Goal: Obtain resource: Download file/media

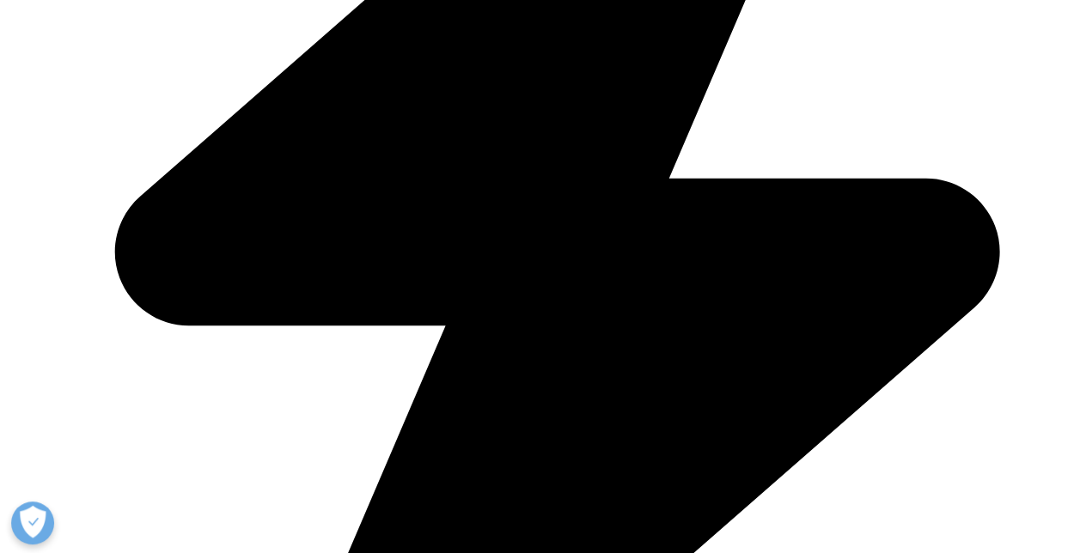
scroll to position [691, 1014]
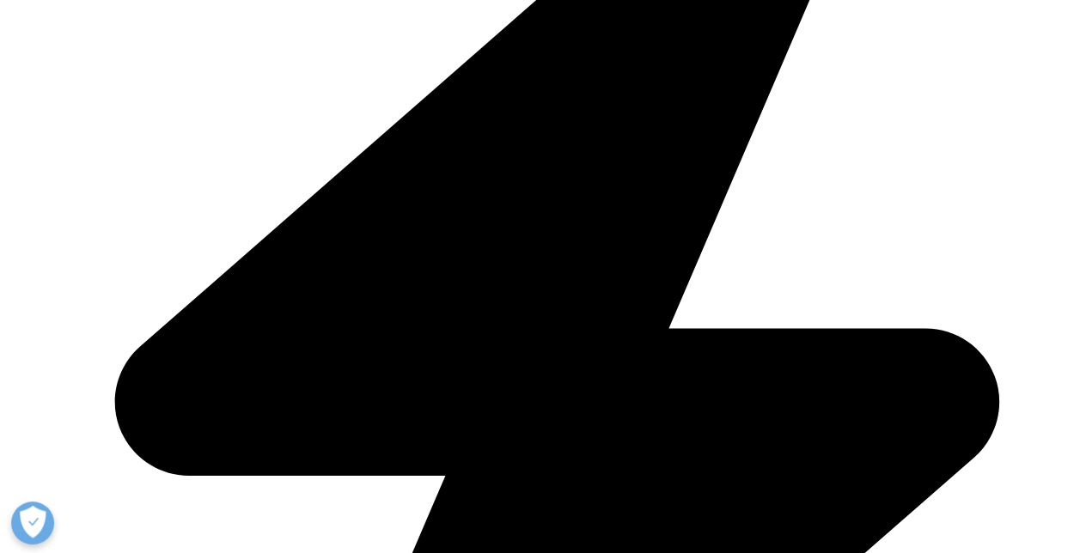
scroll to position [687, 0]
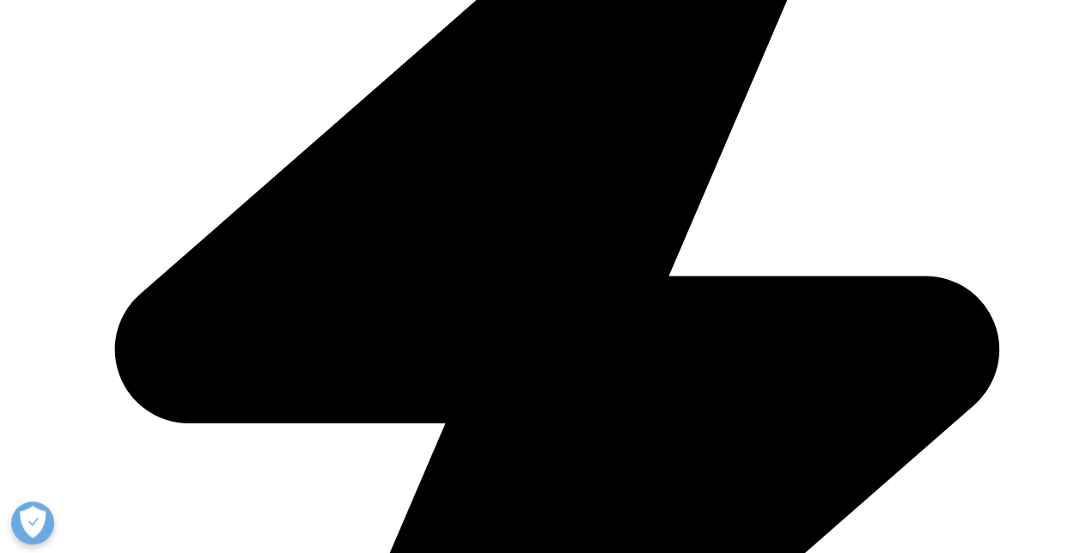
type input "Łukasz"
type input "Łatka"
type input "lukasz.latka@gmail.com"
select select "Poland"
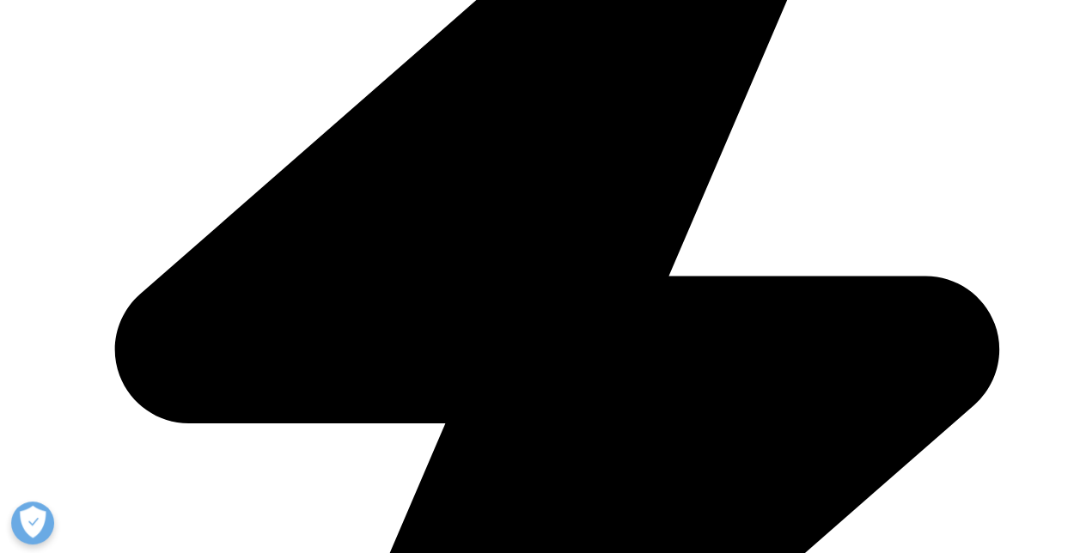
type input ""NOVO NORDISK PHARMA" SPÓŁKA Z OGRANICZONĄ ODPOWIEDZIALNOŚCIĄ"
select select
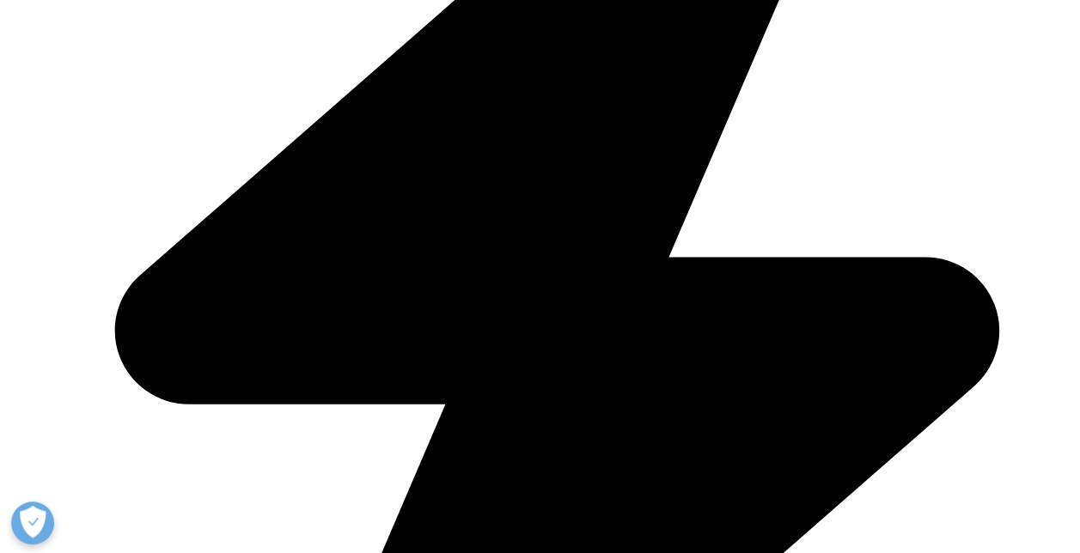
type input "Łukasz"
type input "Łatka"
type input "lztk@novonordisk.com"
type input ""NOVO NORDISK PHARMA" SPÓŁKA Z OGRANICZONĄ ODPOWIEDZIALNOŚCIĄ"
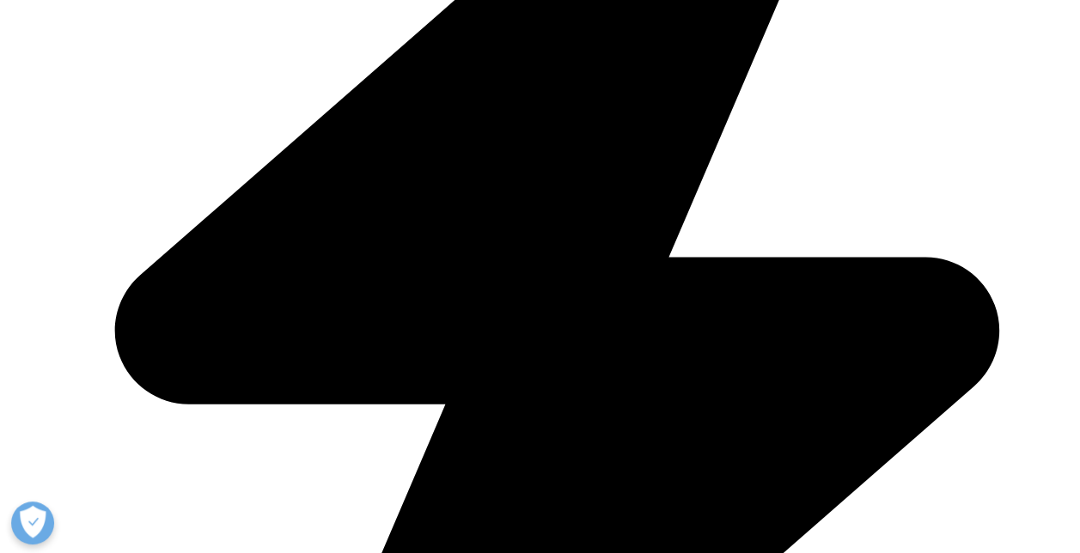
select select "Poland"
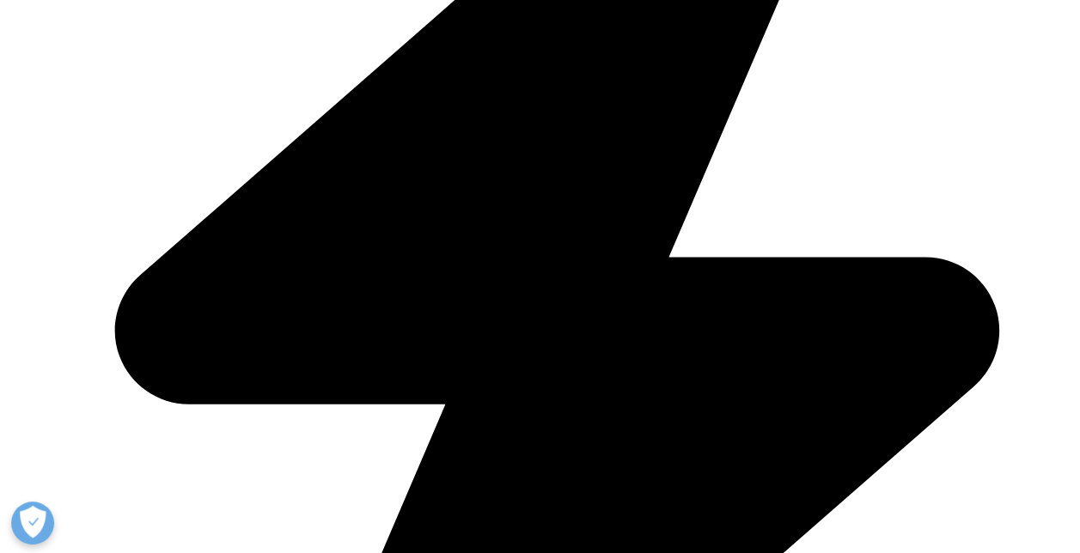
drag, startPoint x: 313, startPoint y: 434, endPoint x: 311, endPoint y: 421, distance: 13.0
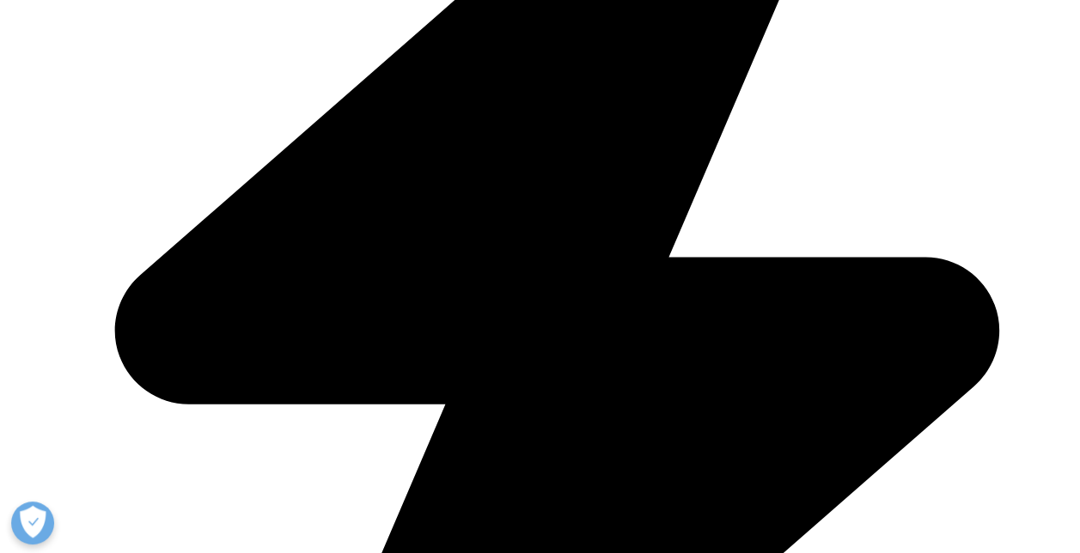
scroll to position [0, 76]
type input "CRM & Data Insighta Manager"
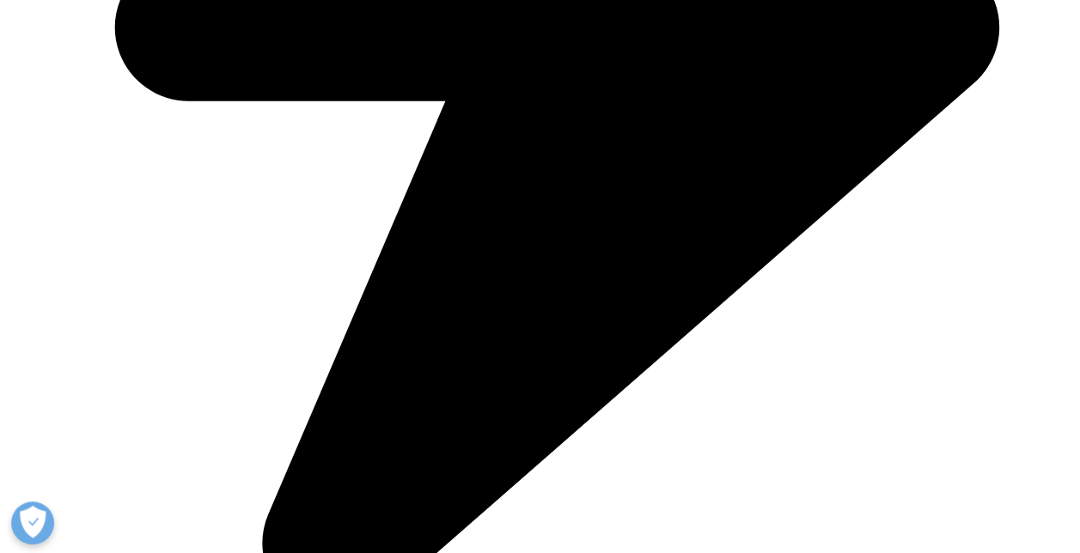
scroll to position [1050, 0]
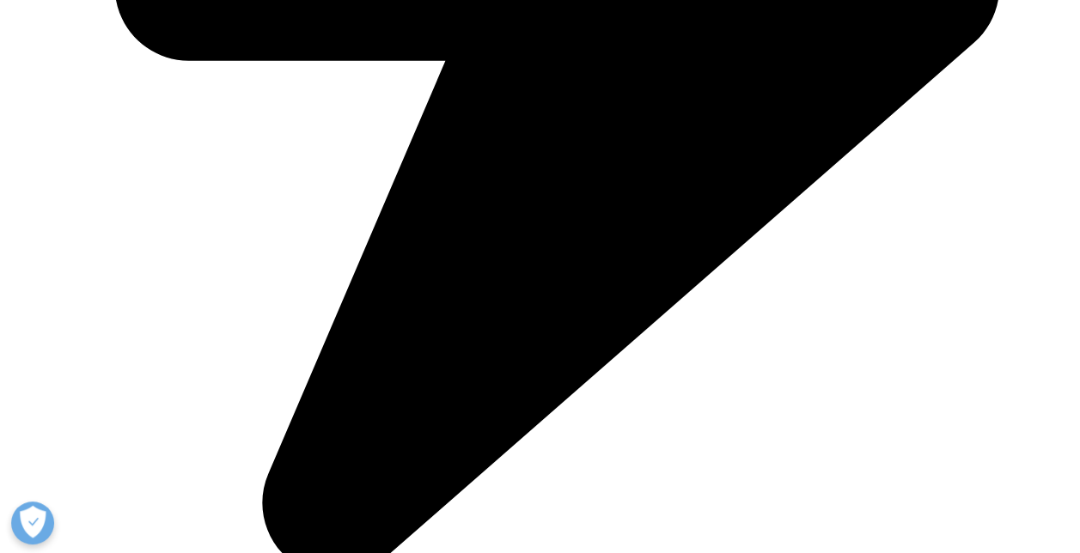
type input "Novo Nordisk"
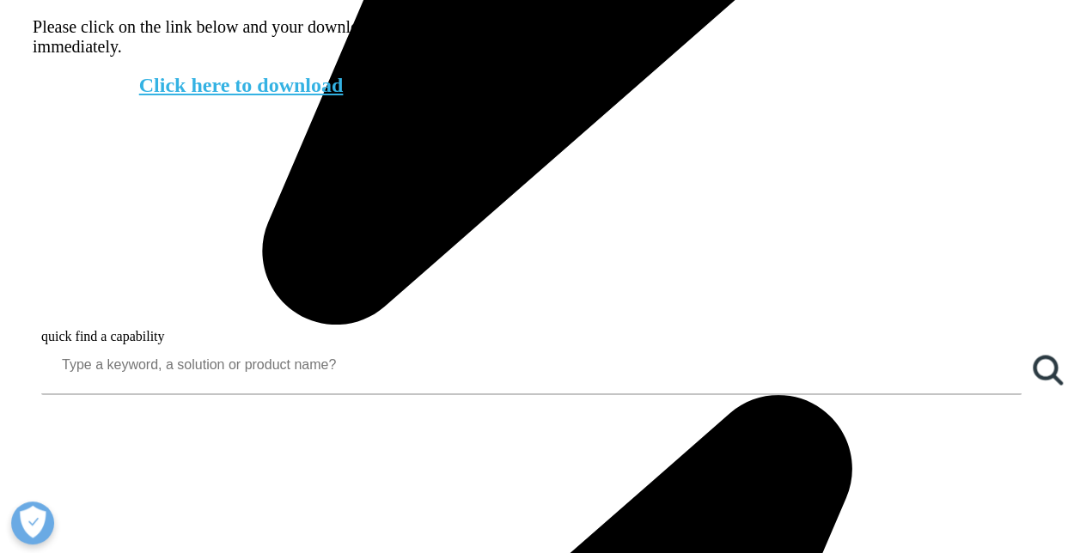
scroll to position [691, 1014]
click at [204, 96] on link "Click here to download" at bounding box center [241, 85] width 204 height 22
